Goal: Task Accomplishment & Management: Manage account settings

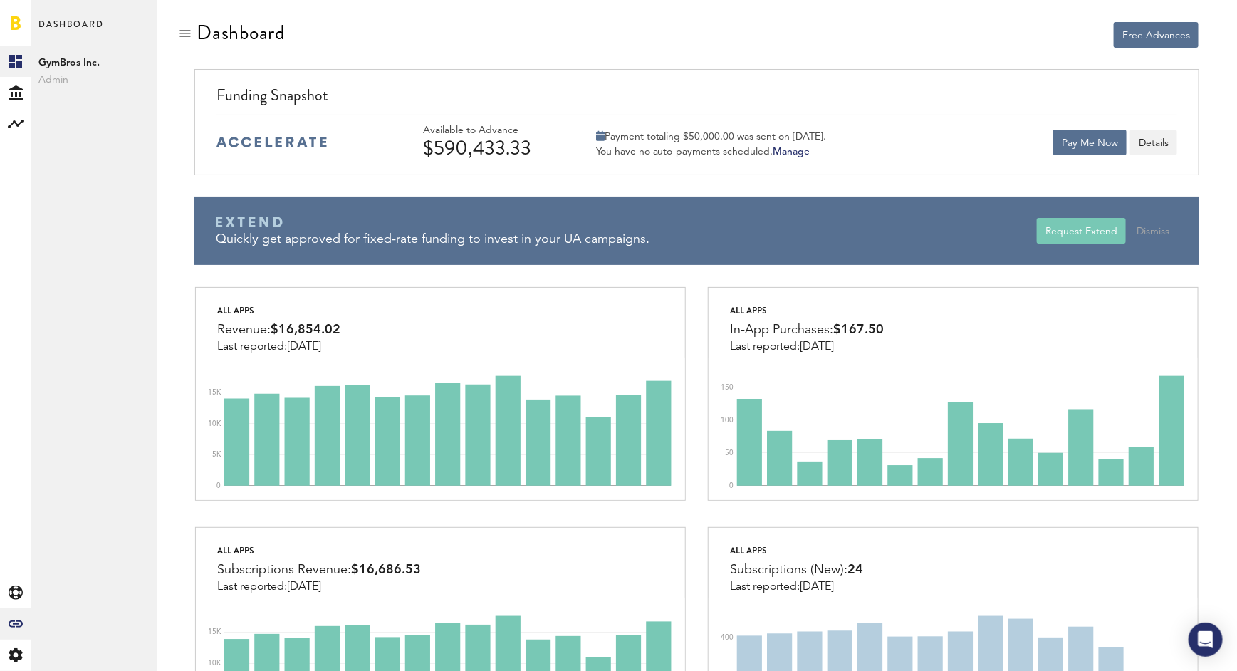
click at [10, 624] on icon "Created with Sketch." at bounding box center [16, 623] width 14 height 7
click at [88, 248] on link "Billing" at bounding box center [93, 249] width 125 height 31
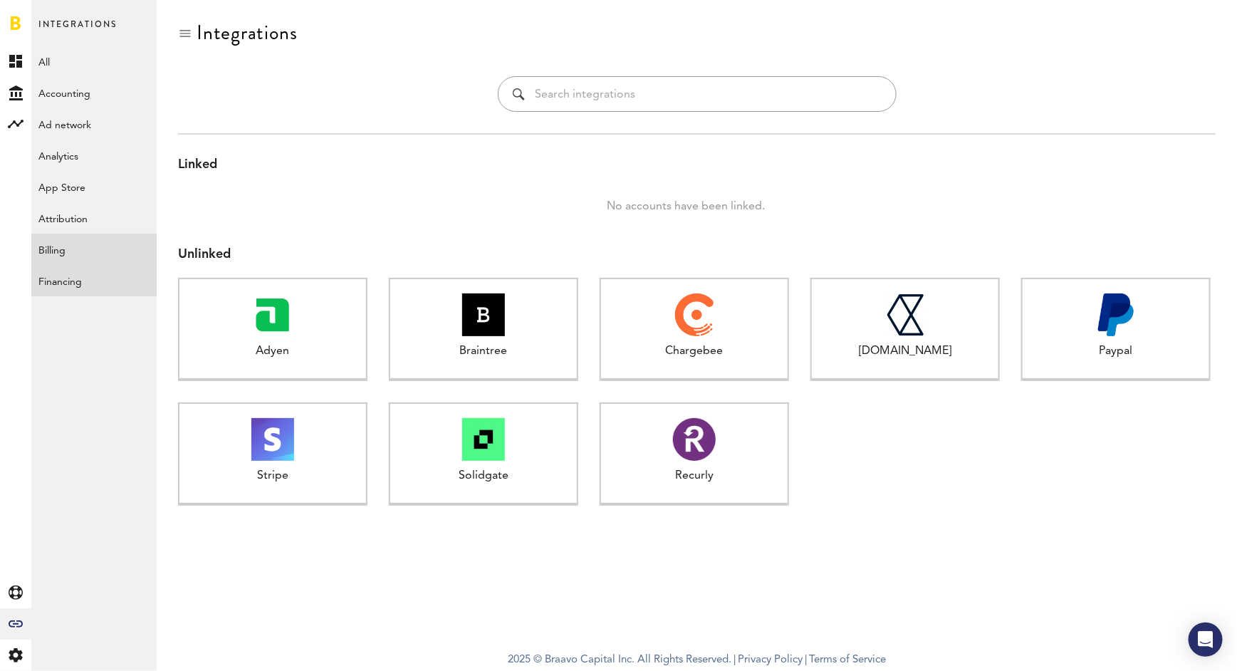
click at [112, 283] on link "Financing" at bounding box center [93, 280] width 125 height 31
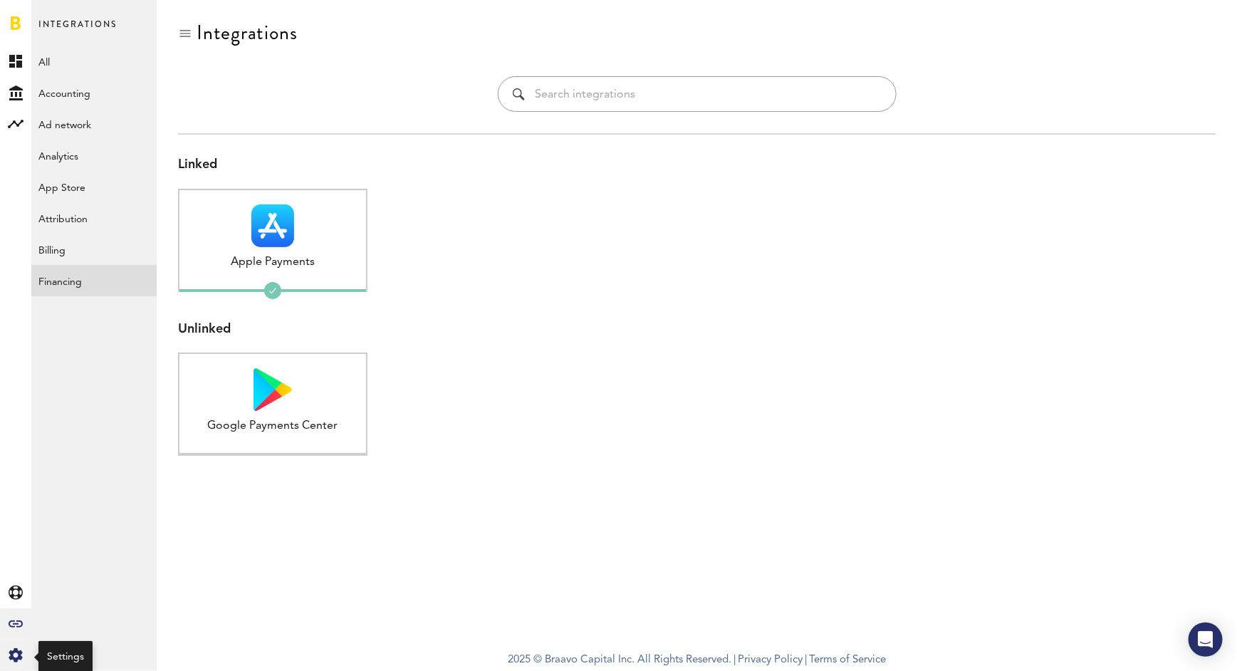
click at [18, 651] on icon "Created with Sketch." at bounding box center [16, 655] width 14 height 14
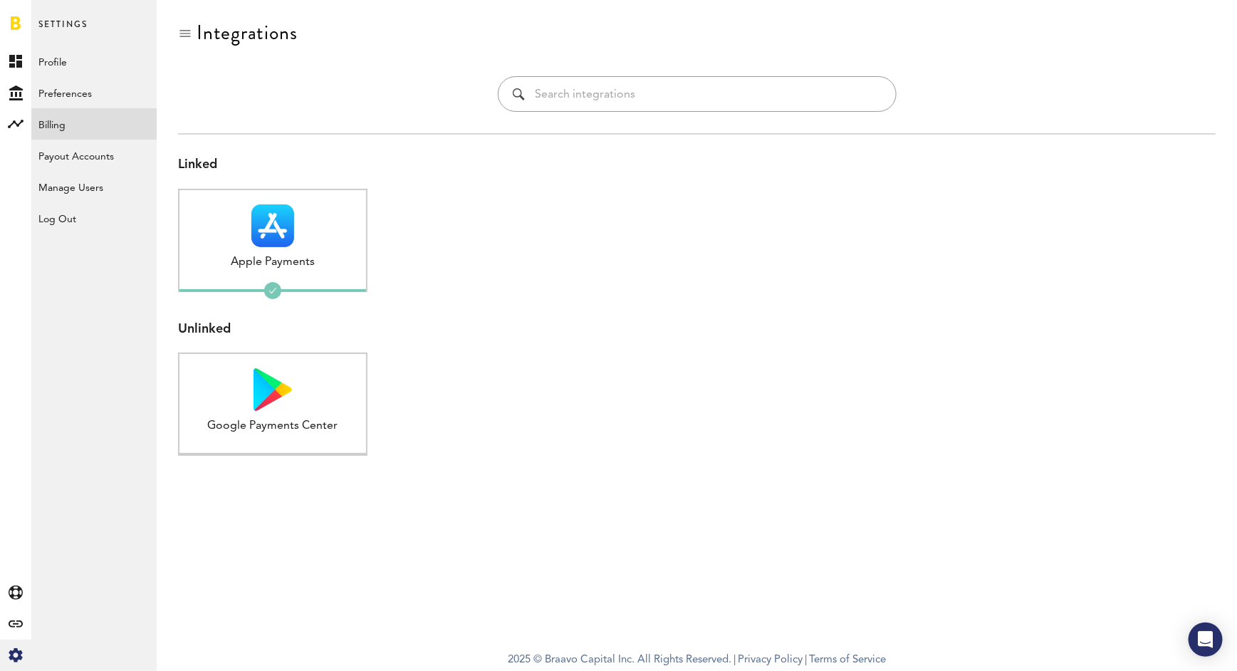
click at [100, 133] on link "Billing" at bounding box center [93, 123] width 125 height 31
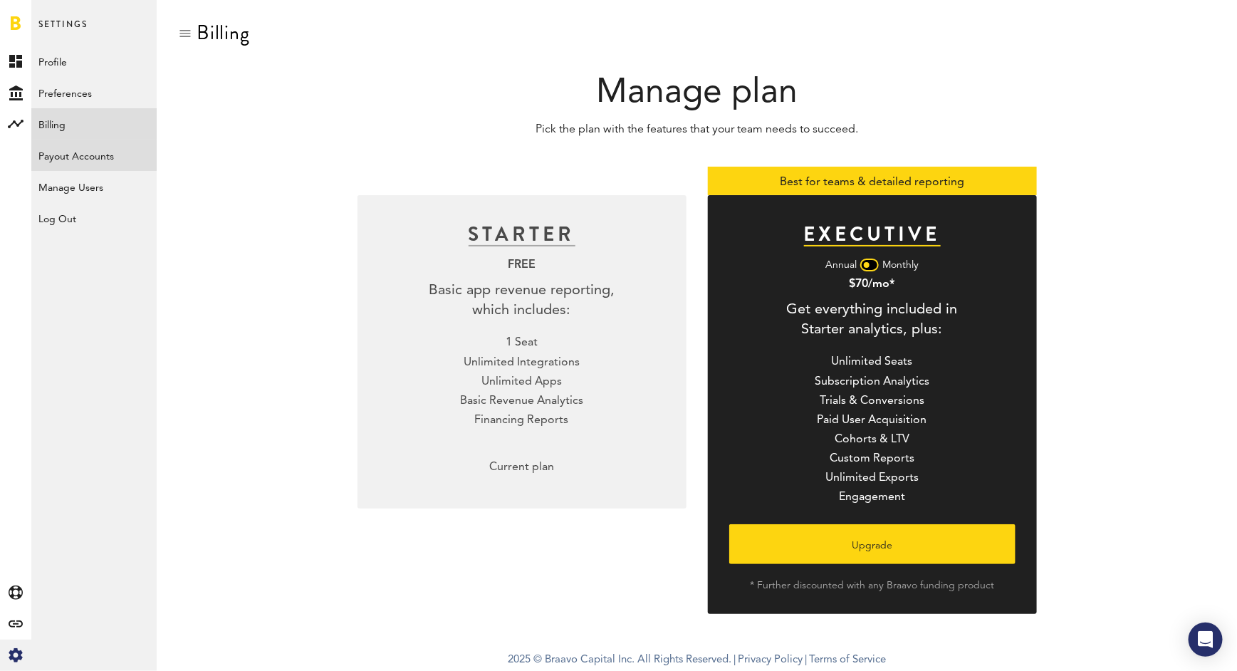
click at [99, 151] on link "Payout Accounts" at bounding box center [93, 155] width 125 height 31
